Goal: Task Accomplishment & Management: Complete application form

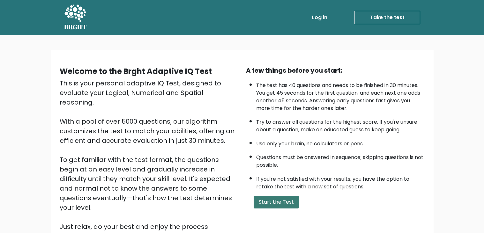
click at [265, 197] on button "Start the Test" at bounding box center [275, 202] width 45 height 13
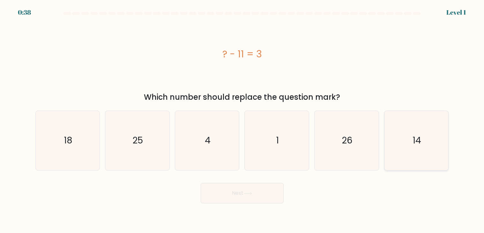
click at [420, 140] on text "14" at bounding box center [416, 141] width 9 height 12
click at [242, 120] on input "f. 14" at bounding box center [242, 118] width 0 height 3
radio input "true"
click at [258, 196] on button "Next" at bounding box center [242, 193] width 83 height 20
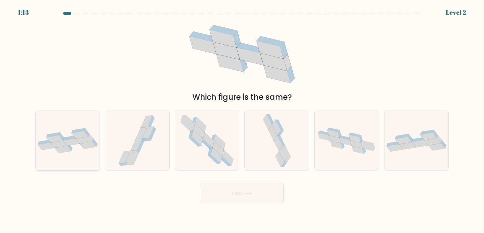
click at [88, 157] on div at bounding box center [67, 141] width 65 height 60
click at [242, 120] on input "a." at bounding box center [242, 118] width 0 height 3
radio input "true"
click at [234, 192] on button "Next" at bounding box center [242, 193] width 83 height 20
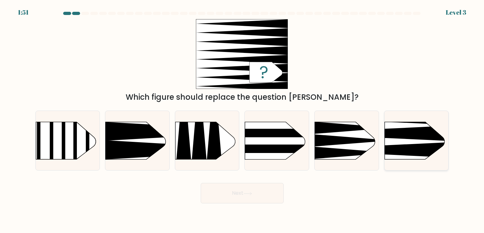
click at [423, 144] on icon at bounding box center [370, 150] width 167 height 16
click at [242, 120] on input "f." at bounding box center [242, 118] width 0 height 3
radio input "true"
click at [227, 190] on button "Next" at bounding box center [242, 193] width 83 height 20
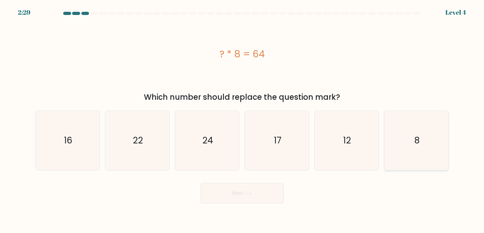
click at [424, 147] on icon "8" at bounding box center [415, 140] width 59 height 59
click at [242, 120] on input "f. 8" at bounding box center [242, 118] width 0 height 3
radio input "true"
click at [228, 192] on button "Next" at bounding box center [242, 193] width 83 height 20
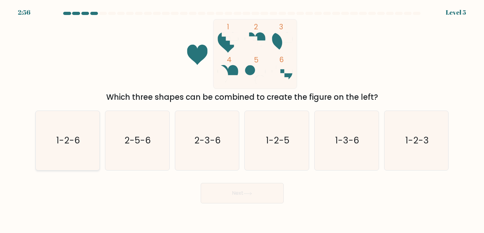
click at [40, 147] on icon "1-2-6" at bounding box center [67, 140] width 59 height 59
click at [242, 120] on input "a. 1-2-6" at bounding box center [242, 118] width 0 height 3
radio input "true"
click at [234, 186] on button "Next" at bounding box center [242, 193] width 83 height 20
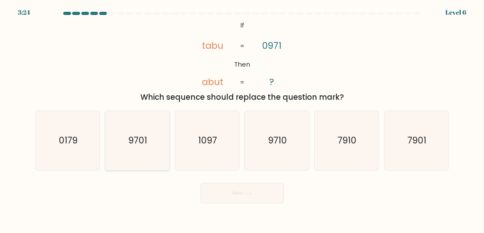
click at [147, 149] on icon "9701" at bounding box center [136, 140] width 59 height 59
click at [242, 120] on input "b. 9701" at bounding box center [242, 118] width 0 height 3
radio input "true"
click at [406, 136] on icon "7901" at bounding box center [415, 140] width 59 height 59
click at [242, 120] on input "f. 7901" at bounding box center [242, 118] width 0 height 3
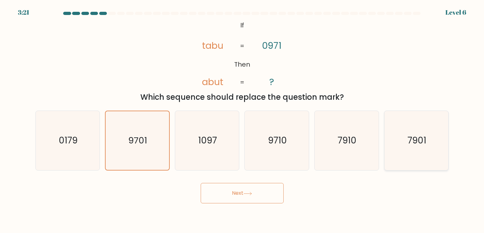
radio input "true"
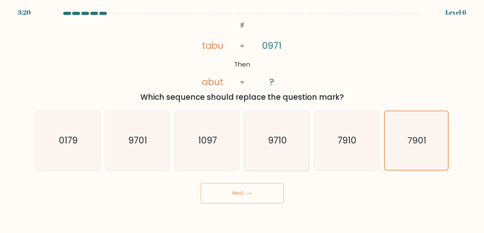
click at [284, 148] on icon "9710" at bounding box center [276, 140] width 59 height 59
click at [242, 120] on input "d. 9710" at bounding box center [242, 118] width 0 height 3
radio input "true"
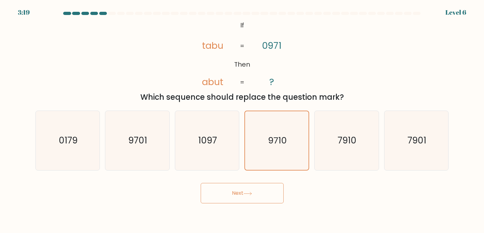
click at [247, 187] on button "Next" at bounding box center [242, 193] width 83 height 20
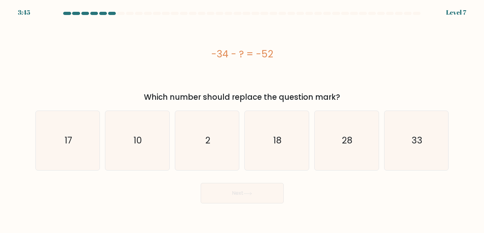
click at [103, 122] on div "b. 10" at bounding box center [137, 141] width 70 height 60
click at [94, 126] on icon "17" at bounding box center [67, 140] width 59 height 59
click at [242, 120] on input "a. 17" at bounding box center [242, 118] width 0 height 3
radio input "true"
click at [281, 194] on button "Next" at bounding box center [242, 193] width 83 height 20
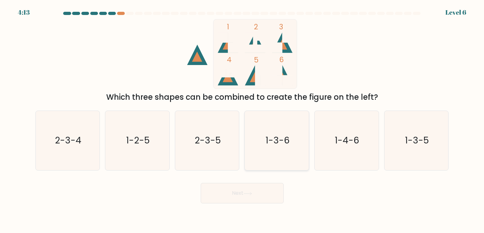
click at [287, 155] on icon "1-3-6" at bounding box center [276, 140] width 59 height 59
click at [242, 120] on input "d. 1-3-6" at bounding box center [242, 118] width 0 height 3
radio input "true"
click at [256, 188] on button "Next" at bounding box center [242, 193] width 83 height 20
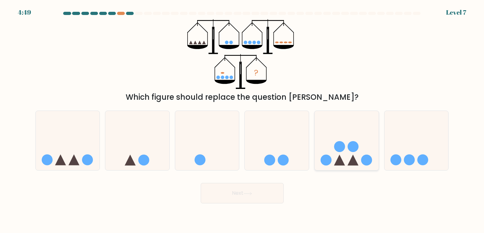
click at [370, 167] on icon at bounding box center [346, 140] width 64 height 53
click at [242, 120] on input "e." at bounding box center [242, 118] width 0 height 3
radio input "true"
click at [277, 195] on button "Next" at bounding box center [242, 193] width 83 height 20
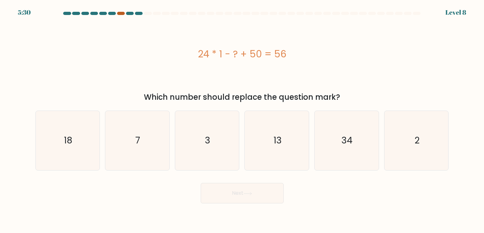
click at [122, 14] on div at bounding box center [121, 13] width 8 height 3
click at [422, 125] on icon "2" at bounding box center [415, 140] width 59 height 59
click at [242, 120] on input "f. 2" at bounding box center [242, 118] width 0 height 3
radio input "true"
click at [248, 202] on button "Next" at bounding box center [242, 193] width 83 height 20
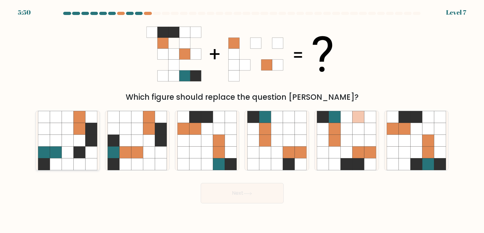
click at [75, 165] on icon at bounding box center [79, 164] width 12 height 12
click at [242, 120] on input "a." at bounding box center [242, 118] width 0 height 3
radio input "true"
click at [243, 193] on button "Next" at bounding box center [242, 193] width 83 height 20
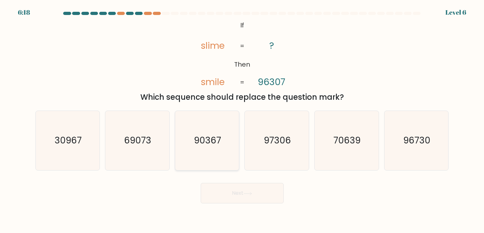
click at [183, 135] on icon "90367" at bounding box center [206, 140] width 59 height 59
click at [242, 120] on input "c. 90367" at bounding box center [242, 118] width 0 height 3
radio input "true"
click at [222, 184] on button "Next" at bounding box center [242, 193] width 83 height 20
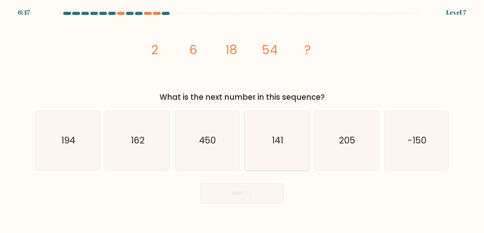
click at [268, 140] on icon "141" at bounding box center [276, 140] width 59 height 59
click at [242, 120] on input "d. 141" at bounding box center [242, 118] width 0 height 3
radio input "true"
click at [256, 190] on button "Next" at bounding box center [242, 193] width 83 height 20
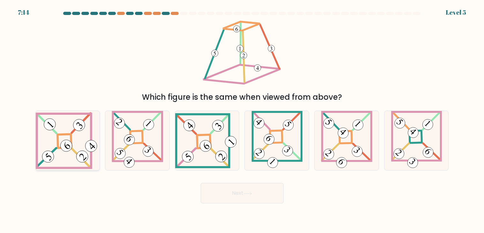
click at [58, 156] on icon at bounding box center [68, 140] width 64 height 57
click at [242, 120] on input "a." at bounding box center [242, 118] width 0 height 3
radio input "true"
click at [240, 189] on button "Next" at bounding box center [242, 193] width 83 height 20
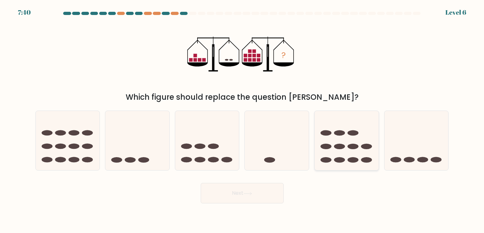
click at [330, 140] on icon at bounding box center [346, 140] width 64 height 53
click at [242, 120] on input "e." at bounding box center [242, 118] width 0 height 3
radio input "true"
click at [232, 205] on body "7:39 Level 6" at bounding box center [242, 116] width 484 height 233
click at [238, 195] on button "Next" at bounding box center [242, 193] width 83 height 20
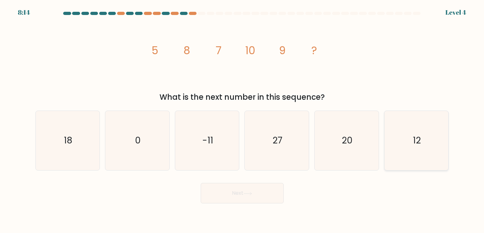
click at [407, 145] on icon "12" at bounding box center [415, 140] width 59 height 59
click at [242, 120] on input "f. 12" at bounding box center [242, 118] width 0 height 3
radio input "true"
click at [236, 184] on button "Next" at bounding box center [242, 193] width 83 height 20
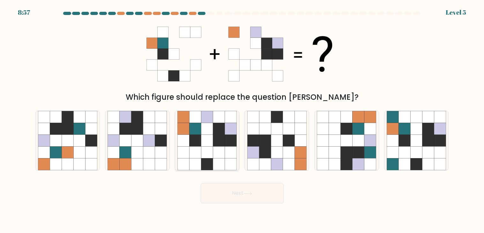
click at [230, 169] on icon at bounding box center [231, 164] width 12 height 12
click at [242, 120] on input "c." at bounding box center [242, 118] width 0 height 3
radio input "true"
click at [234, 182] on div "Next" at bounding box center [242, 190] width 421 height 25
click at [235, 182] on div "Next" at bounding box center [242, 190] width 421 height 25
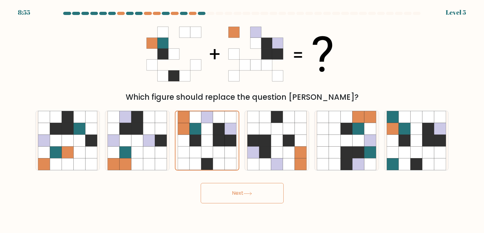
click at [235, 185] on button "Next" at bounding box center [242, 193] width 83 height 20
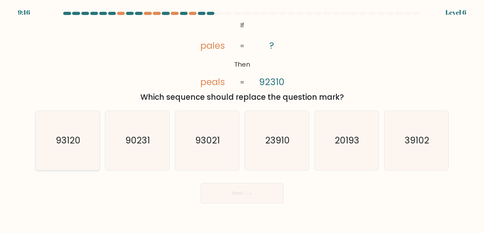
click at [48, 155] on icon "93120" at bounding box center [67, 140] width 59 height 59
click at [242, 120] on input "a. 93120" at bounding box center [242, 118] width 0 height 3
radio input "true"
click at [223, 197] on button "Next" at bounding box center [242, 193] width 83 height 20
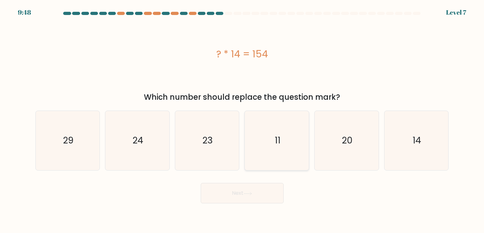
click at [246, 146] on div "11" at bounding box center [276, 141] width 65 height 60
click at [242, 120] on input "d. 11" at bounding box center [242, 118] width 0 height 3
radio input "true"
click at [228, 200] on button "Next" at bounding box center [242, 193] width 83 height 20
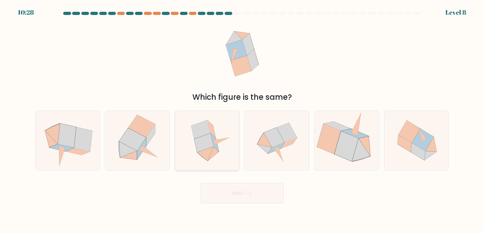
click at [213, 150] on icon at bounding box center [212, 154] width 11 height 14
click at [242, 120] on input "c." at bounding box center [242, 118] width 0 height 3
radio input "true"
click at [231, 193] on button "Next" at bounding box center [242, 193] width 83 height 20
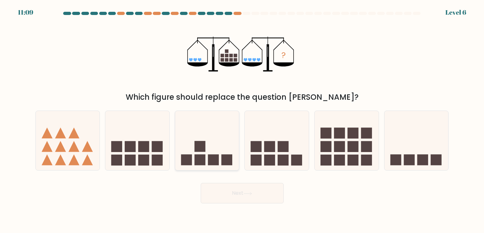
click at [215, 157] on rect at bounding box center [213, 160] width 11 height 11
click at [242, 120] on input "c." at bounding box center [242, 118] width 0 height 3
radio input "true"
click at [229, 193] on button "Next" at bounding box center [242, 193] width 83 height 20
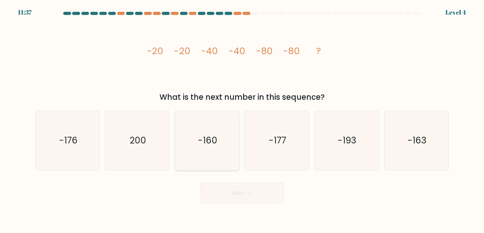
click at [215, 142] on text "-160" at bounding box center [207, 141] width 19 height 12
click at [242, 120] on input "c. -160" at bounding box center [242, 118] width 0 height 3
radio input "true"
click at [235, 190] on button "Next" at bounding box center [242, 193] width 83 height 20
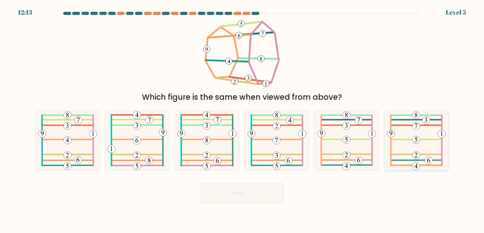
click at [394, 142] on icon at bounding box center [416, 140] width 59 height 59
click at [242, 120] on input "f." at bounding box center [242, 118] width 0 height 3
radio input "true"
click at [248, 194] on icon at bounding box center [247, 194] width 9 height 4
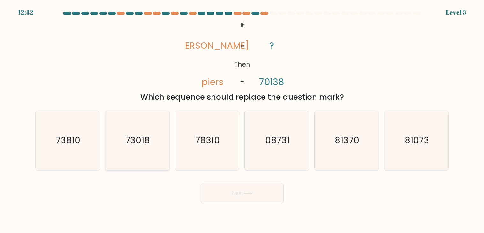
click at [118, 152] on icon "73018" at bounding box center [136, 140] width 59 height 59
click at [242, 120] on input "b. 73018" at bounding box center [242, 118] width 0 height 3
radio input "true"
click at [257, 206] on body "12:41 Level 3 ?" at bounding box center [242, 116] width 484 height 233
click at [264, 190] on button "Next" at bounding box center [242, 193] width 83 height 20
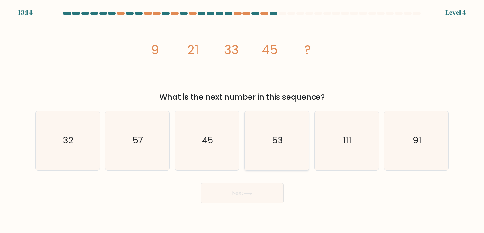
click at [258, 129] on icon "53" at bounding box center [276, 140] width 59 height 59
click at [242, 120] on input "d. 53" at bounding box center [242, 118] width 0 height 3
radio input "true"
click at [254, 191] on button "Next" at bounding box center [242, 193] width 83 height 20
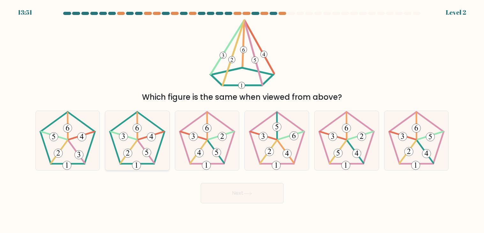
click at [126, 135] on 151 at bounding box center [123, 136] width 9 height 9
click at [242, 120] on input "b." at bounding box center [242, 118] width 0 height 3
radio input "true"
click at [259, 194] on button "Next" at bounding box center [242, 193] width 83 height 20
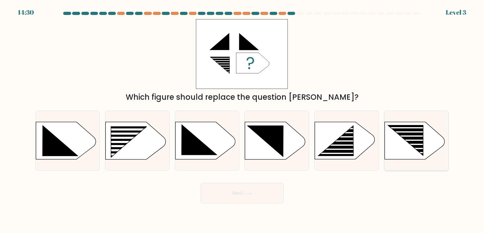
click at [420, 138] on icon at bounding box center [405, 140] width 35 height 30
click at [242, 120] on input "f." at bounding box center [242, 118] width 0 height 3
radio input "true"
click at [258, 184] on button "Next" at bounding box center [242, 193] width 83 height 20
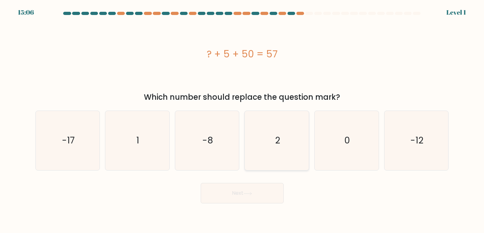
click at [279, 155] on icon "2" at bounding box center [276, 140] width 59 height 59
click at [242, 120] on input "d. 2" at bounding box center [242, 118] width 0 height 3
radio input "true"
click at [251, 197] on button "Next" at bounding box center [242, 193] width 83 height 20
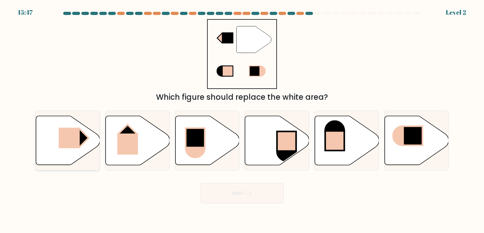
click at [89, 145] on icon at bounding box center [68, 140] width 64 height 49
click at [242, 120] on input "a." at bounding box center [242, 118] width 0 height 3
radio input "true"
click at [246, 201] on button "Next" at bounding box center [242, 193] width 83 height 20
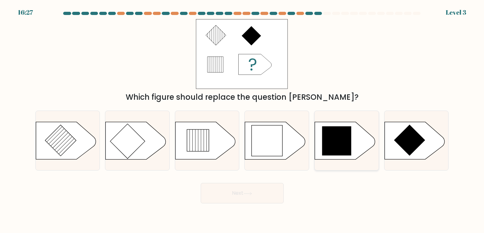
click at [320, 151] on icon at bounding box center [345, 140] width 60 height 37
click at [242, 120] on input "e." at bounding box center [242, 118] width 0 height 3
radio input "true"
click at [246, 209] on body "16:27 Level 3" at bounding box center [242, 116] width 484 height 233
click at [252, 199] on button "Next" at bounding box center [242, 193] width 83 height 20
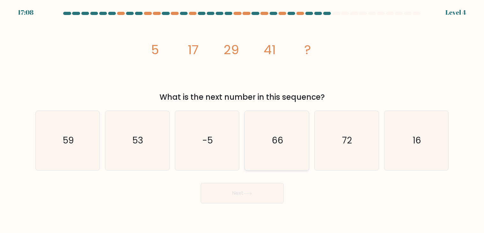
click at [262, 157] on icon "66" at bounding box center [276, 140] width 59 height 59
click at [242, 120] on input "d. 66" at bounding box center [242, 118] width 0 height 3
radio input "true"
click at [251, 183] on button "Next" at bounding box center [242, 193] width 83 height 20
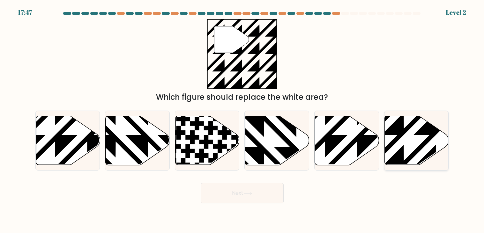
click at [428, 144] on icon at bounding box center [416, 140] width 64 height 49
click at [242, 120] on input "f." at bounding box center [242, 118] width 0 height 3
radio input "true"
click at [266, 184] on button "Next" at bounding box center [242, 193] width 83 height 20
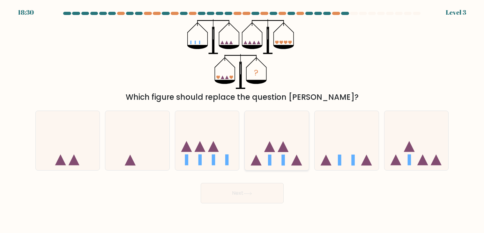
click at [257, 151] on icon at bounding box center [276, 140] width 64 height 53
click at [242, 120] on input "d." at bounding box center [242, 118] width 0 height 3
radio input "true"
click at [243, 188] on button "Next" at bounding box center [242, 193] width 83 height 20
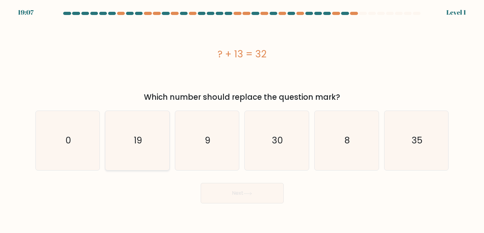
click at [132, 154] on icon "19" at bounding box center [136, 140] width 59 height 59
click at [242, 120] on input "b. 19" at bounding box center [242, 118] width 0 height 3
radio input "true"
click at [237, 199] on button "Next" at bounding box center [242, 193] width 83 height 20
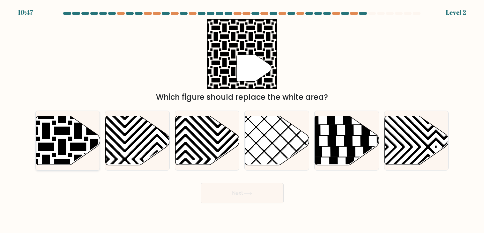
click at [84, 144] on icon at bounding box center [46, 114] width 129 height 129
click at [242, 120] on input "a." at bounding box center [242, 118] width 0 height 3
radio input "true"
click at [234, 199] on button "Next" at bounding box center [242, 193] width 83 height 20
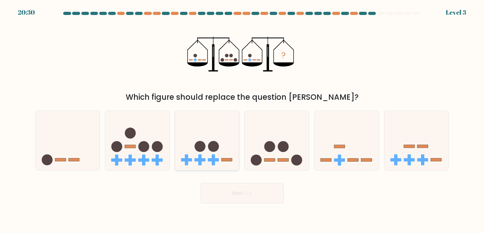
click at [198, 163] on icon at bounding box center [207, 140] width 64 height 53
click at [242, 120] on input "c." at bounding box center [242, 118] width 0 height 3
radio input "true"
click at [228, 194] on button "Next" at bounding box center [242, 193] width 83 height 20
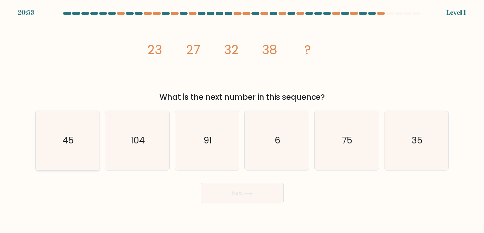
click at [83, 141] on icon "45" at bounding box center [67, 140] width 59 height 59
click at [242, 120] on input "a. 45" at bounding box center [242, 118] width 0 height 3
radio input "true"
click at [248, 187] on button "Next" at bounding box center [242, 193] width 83 height 20
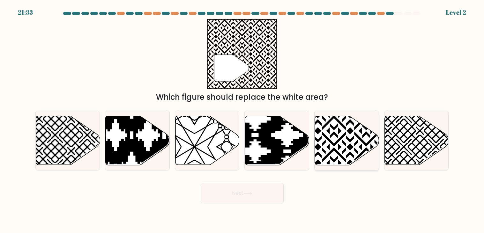
click at [376, 144] on icon at bounding box center [347, 140] width 64 height 49
click at [242, 120] on input "e." at bounding box center [242, 118] width 0 height 3
radio input "true"
click at [252, 198] on button "Next" at bounding box center [242, 193] width 83 height 20
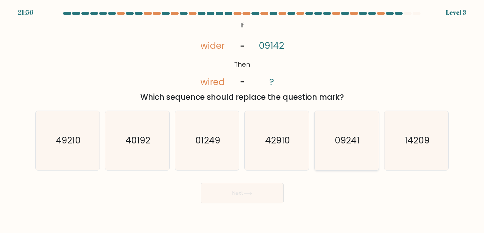
click at [340, 145] on text "09241" at bounding box center [346, 141] width 25 height 12
click at [242, 120] on input "e. 09241" at bounding box center [242, 118] width 0 height 3
radio input "true"
click at [263, 189] on button "Next" at bounding box center [242, 193] width 83 height 20
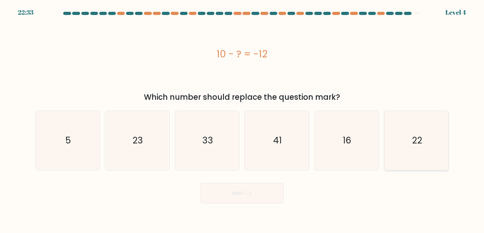
click at [421, 156] on icon "22" at bounding box center [415, 140] width 59 height 59
click at [242, 120] on input "f. 22" at bounding box center [242, 118] width 0 height 3
radio input "true"
click at [258, 197] on button "Next" at bounding box center [242, 193] width 83 height 20
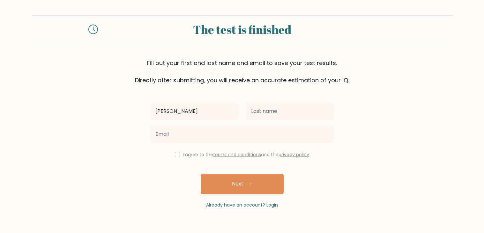
type input "Esther"
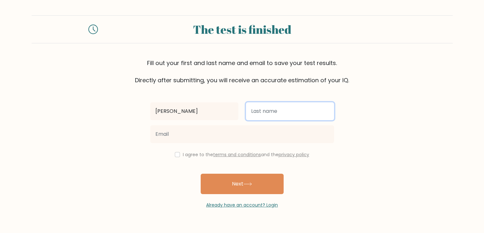
click at [296, 108] on input "text" at bounding box center [290, 111] width 88 height 18
type input "[PERSON_NAME]"
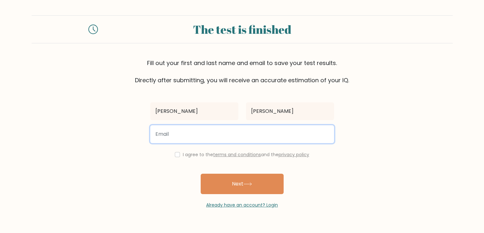
click at [296, 127] on input "email" at bounding box center [242, 134] width 184 height 18
type input "gallaest@wcps.k12.md.us"
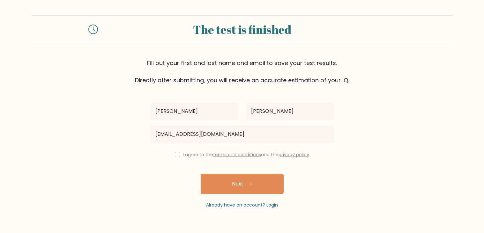
click at [191, 151] on label "I agree to the terms and conditions and the privacy policy" at bounding box center [246, 154] width 126 height 6
click at [194, 155] on label "I agree to the terms and conditions and the privacy policy" at bounding box center [246, 154] width 126 height 6
click at [176, 152] on input "checkbox" at bounding box center [177, 154] width 5 height 5
checkbox input "true"
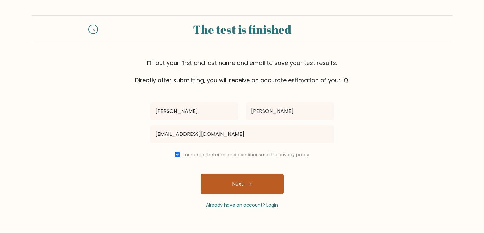
click at [209, 179] on button "Next" at bounding box center [242, 184] width 83 height 20
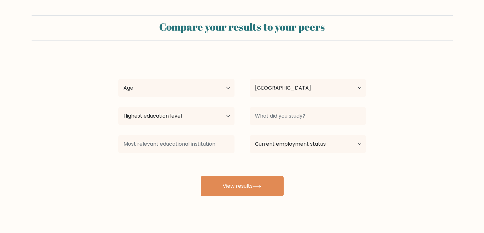
select select "US"
click at [201, 87] on select "Age Under [DEMOGRAPHIC_DATA] [DEMOGRAPHIC_DATA] [DEMOGRAPHIC_DATA] [DEMOGRAPHIC…" at bounding box center [176, 88] width 116 height 18
select select "min_18"
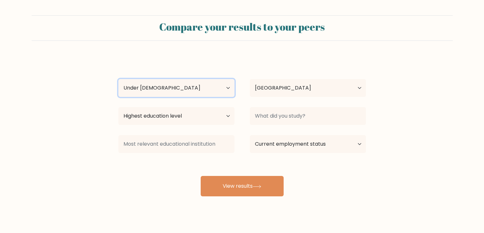
click at [118, 79] on select "Age Under [DEMOGRAPHIC_DATA] [DEMOGRAPHIC_DATA] [DEMOGRAPHIC_DATA] [DEMOGRAPHIC…" at bounding box center [176, 88] width 116 height 18
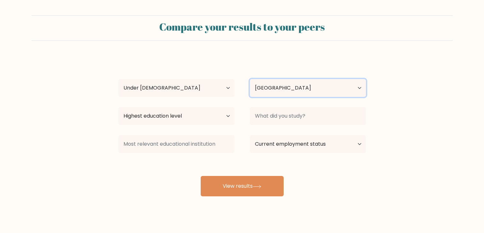
click at [299, 86] on select "Country Afghanistan Albania Algeria American Samoa Andorra Angola Anguilla Anta…" at bounding box center [308, 88] width 116 height 18
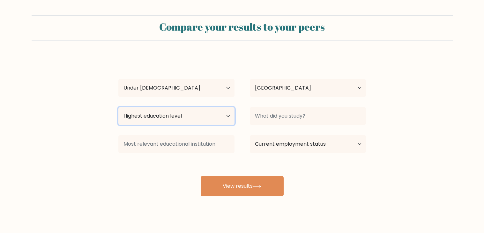
click at [190, 116] on select "Highest education level No schooling Primary Lower Secondary Upper Secondary Oc…" at bounding box center [176, 116] width 116 height 18
select select "primary"
click at [118, 107] on select "Highest education level No schooling Primary Lower Secondary Upper Secondary Oc…" at bounding box center [176, 116] width 116 height 18
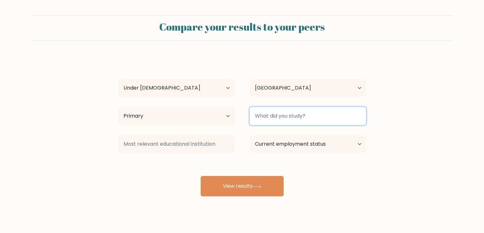
click at [254, 116] on input at bounding box center [308, 116] width 116 height 18
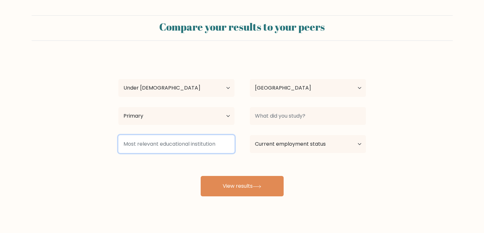
click at [198, 143] on input at bounding box center [176, 144] width 116 height 18
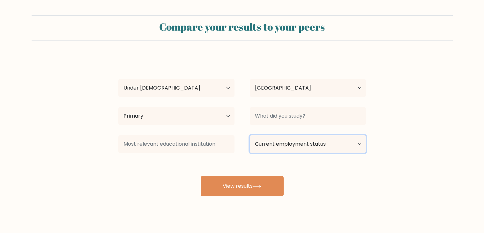
click at [254, 141] on select "Current employment status Employed Student Retired Other / prefer not to answer" at bounding box center [308, 144] width 116 height 18
select select "student"
click at [250, 135] on select "Current employment status Employed Student Retired Other / prefer not to answer" at bounding box center [308, 144] width 116 height 18
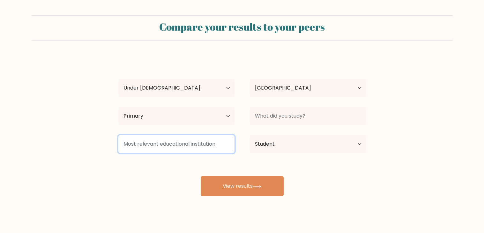
click at [223, 150] on input at bounding box center [176, 144] width 116 height 18
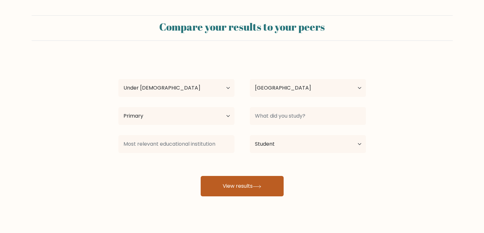
click at [245, 180] on button "View results" at bounding box center [242, 186] width 83 height 20
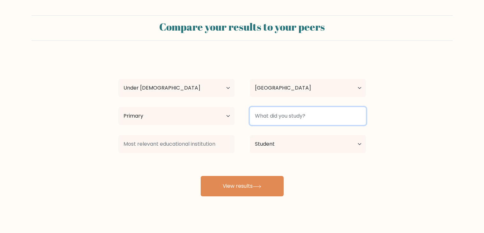
click at [296, 121] on input at bounding box center [308, 116] width 116 height 18
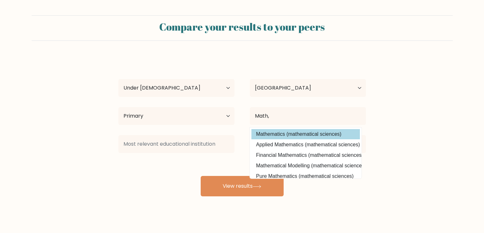
click at [299, 138] on div "Esther Galla Age Under 18 years old 18-24 years old 25-34 years old 35-44 years…" at bounding box center [241, 126] width 255 height 140
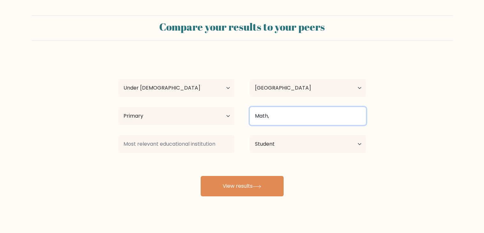
click at [287, 122] on input "Math," at bounding box center [308, 116] width 116 height 18
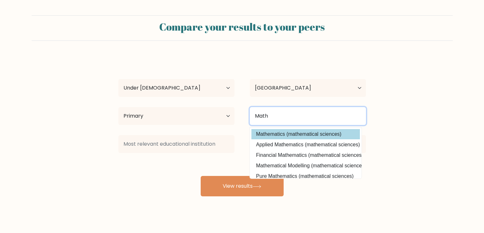
type input "Math"
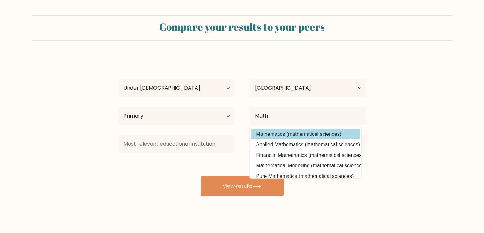
click at [287, 131] on div "Esther Galla Age Under 18 years old 18-24 years old 25-34 years old 35-44 years…" at bounding box center [241, 126] width 255 height 140
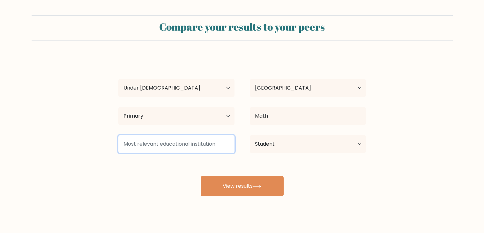
click at [208, 145] on input at bounding box center [176, 144] width 116 height 18
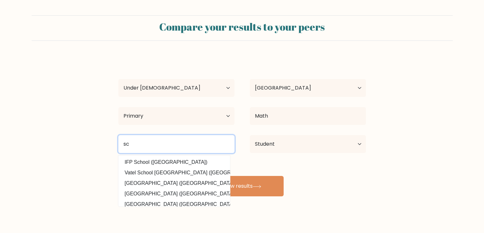
type input "s"
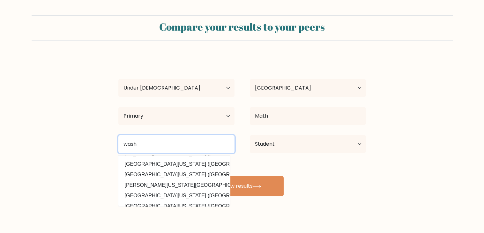
scroll to position [57, 0]
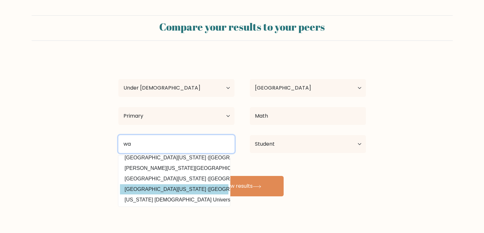
type input "w"
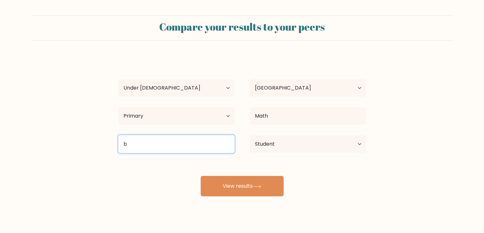
scroll to position [0, 0]
type input "b"
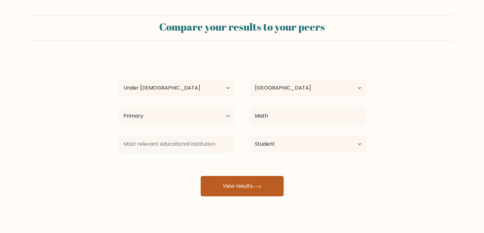
click at [221, 195] on button "View results" at bounding box center [242, 186] width 83 height 20
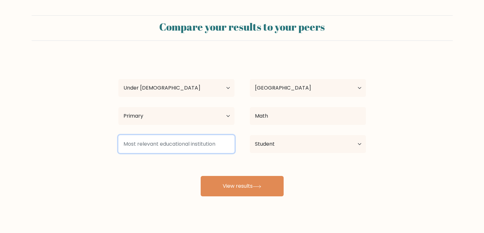
click at [203, 148] on input at bounding box center [176, 144] width 116 height 18
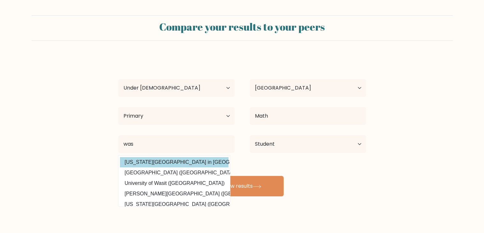
click at [214, 164] on option "Washington University in St. Louis (United States)" at bounding box center [174, 162] width 108 height 10
type input "[US_STATE][GEOGRAPHIC_DATA] in [GEOGRAPHIC_DATA][PERSON_NAME]"
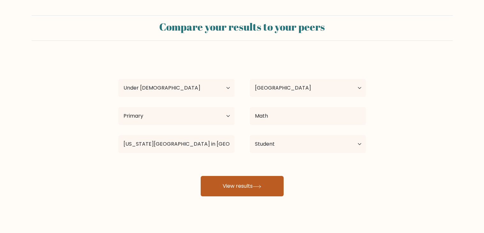
click at [228, 184] on button "View results" at bounding box center [242, 186] width 83 height 20
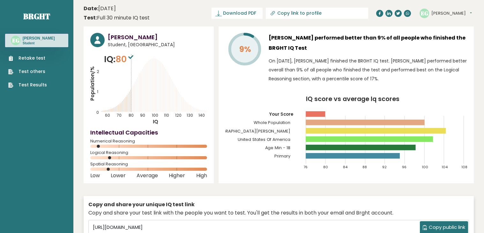
drag, startPoint x: 99, startPoint y: 145, endPoint x: 114, endPoint y: 144, distance: 15.7
click at [114, 144] on div "Numerical Reasoning" at bounding box center [148, 145] width 117 height 10
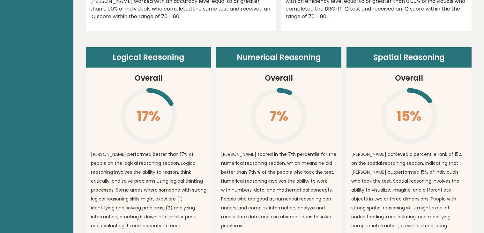
scroll to position [424, 0]
